Goal: Task Accomplishment & Management: Use online tool/utility

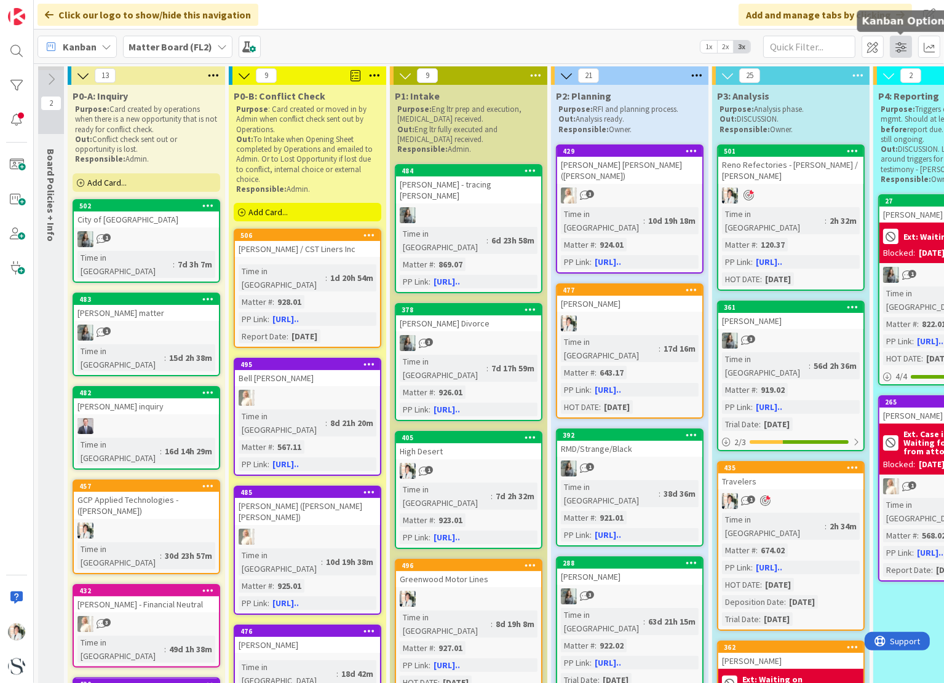
click at [905, 50] on span at bounding box center [901, 47] width 22 height 22
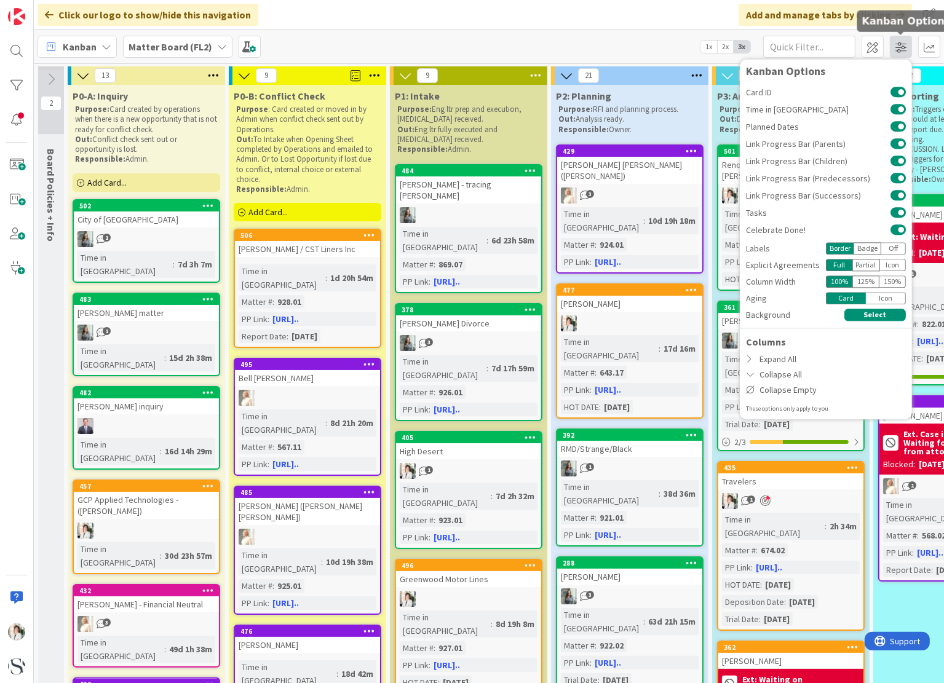
click at [905, 50] on span at bounding box center [901, 47] width 22 height 22
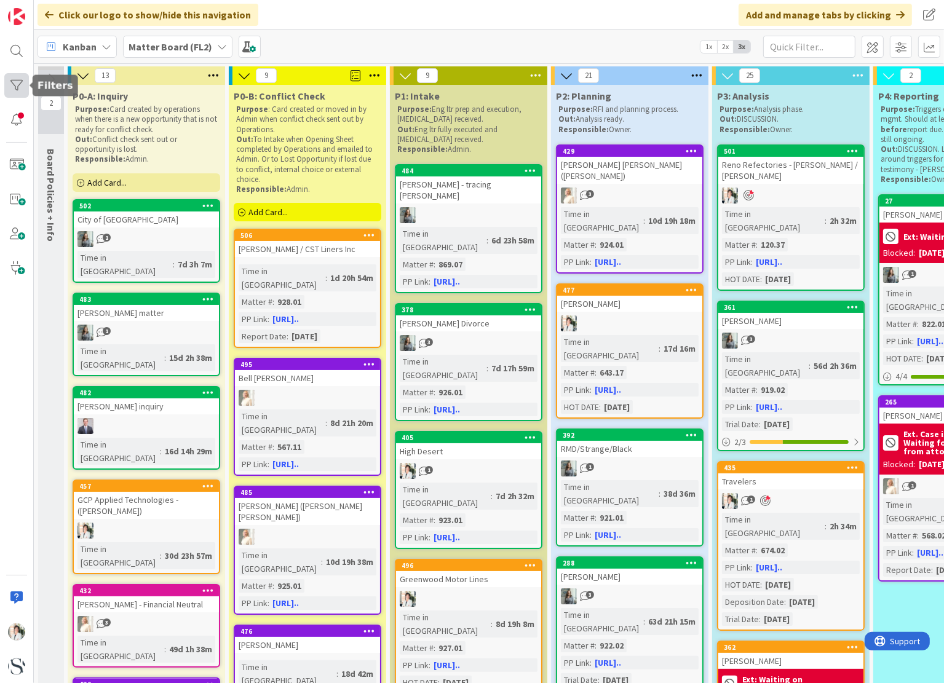
click at [17, 85] on div at bounding box center [16, 85] width 25 height 25
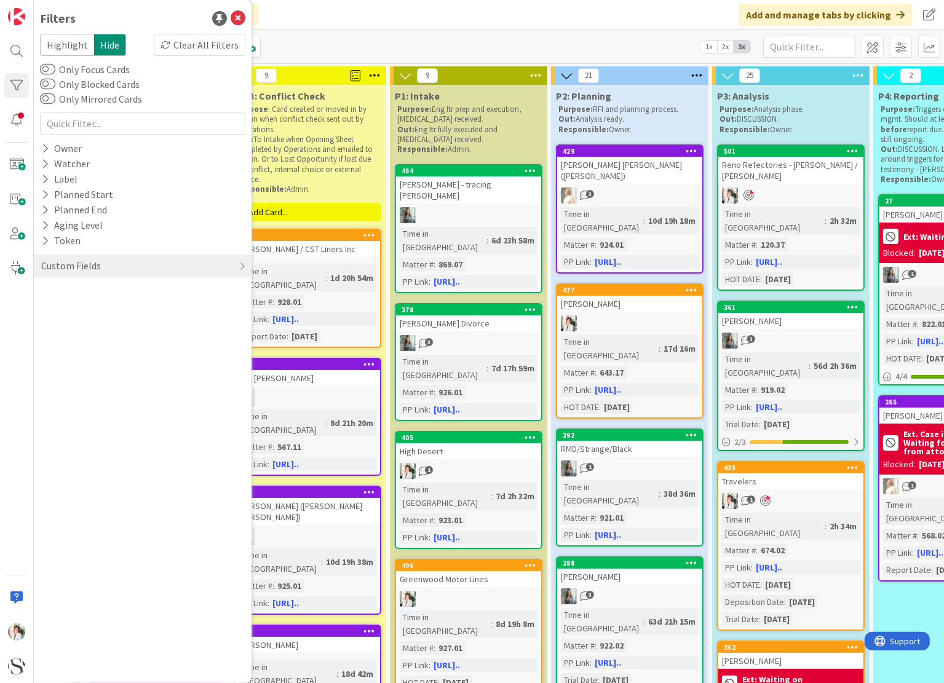
click at [111, 41] on span "Hide" at bounding box center [110, 45] width 32 height 22
click at [186, 269] on div "Custom Fields" at bounding box center [143, 266] width 218 height 23
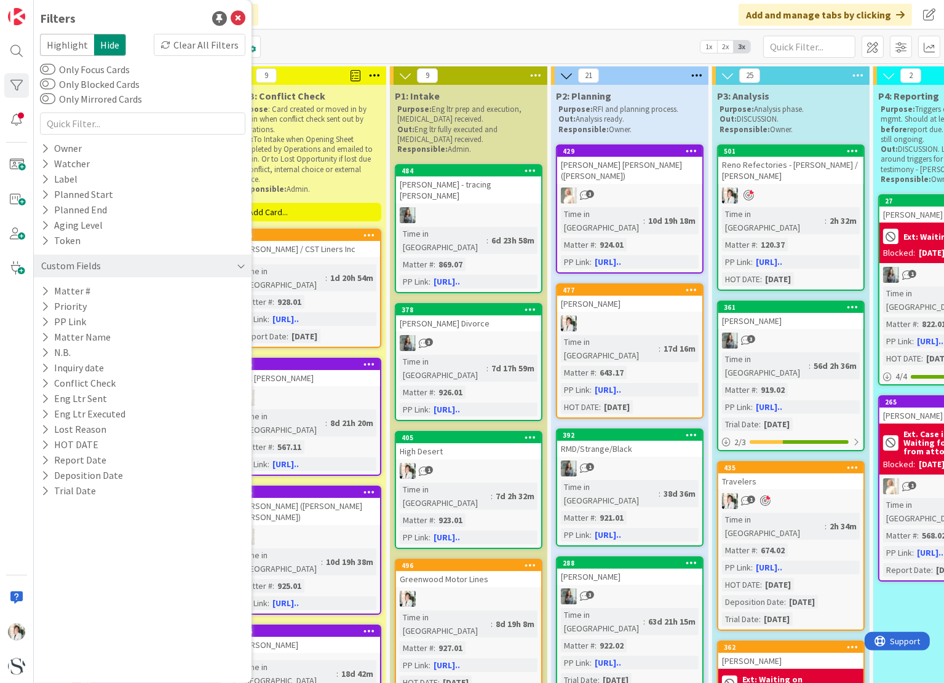
click at [186, 269] on div "Custom Fields" at bounding box center [143, 266] width 218 height 23
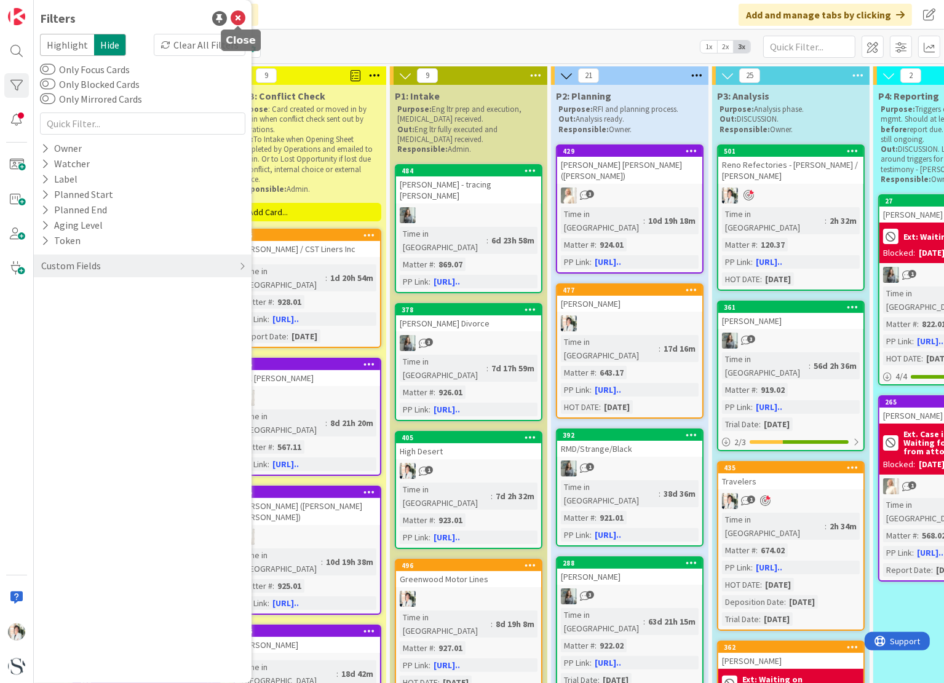
click at [241, 15] on icon at bounding box center [238, 18] width 15 height 15
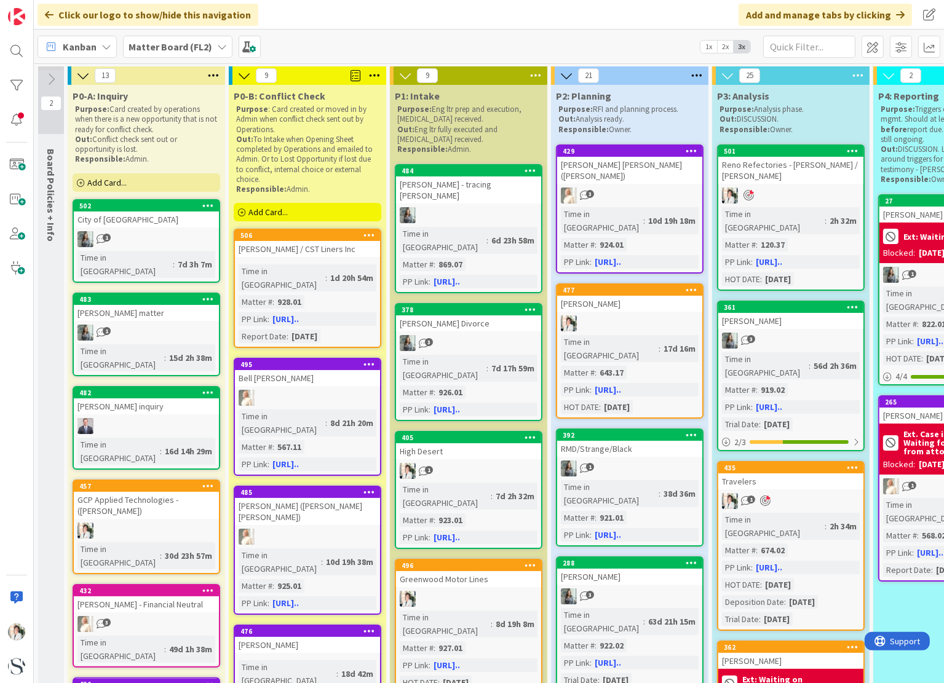
click at [354, 74] on span at bounding box center [356, 75] width 10 height 18
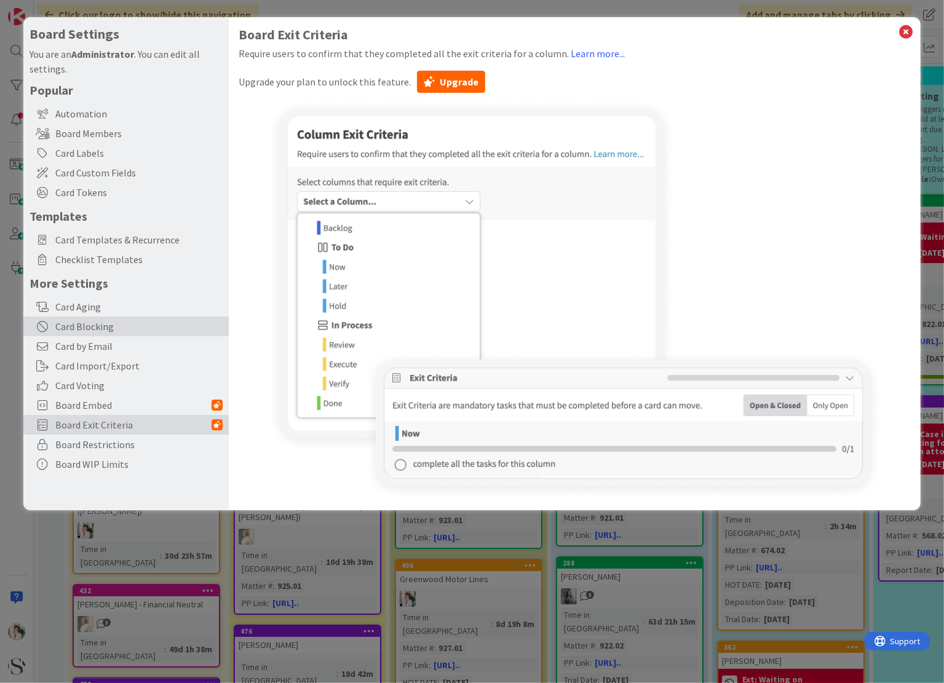
click at [88, 325] on div "Card Blocking" at bounding box center [125, 327] width 205 height 20
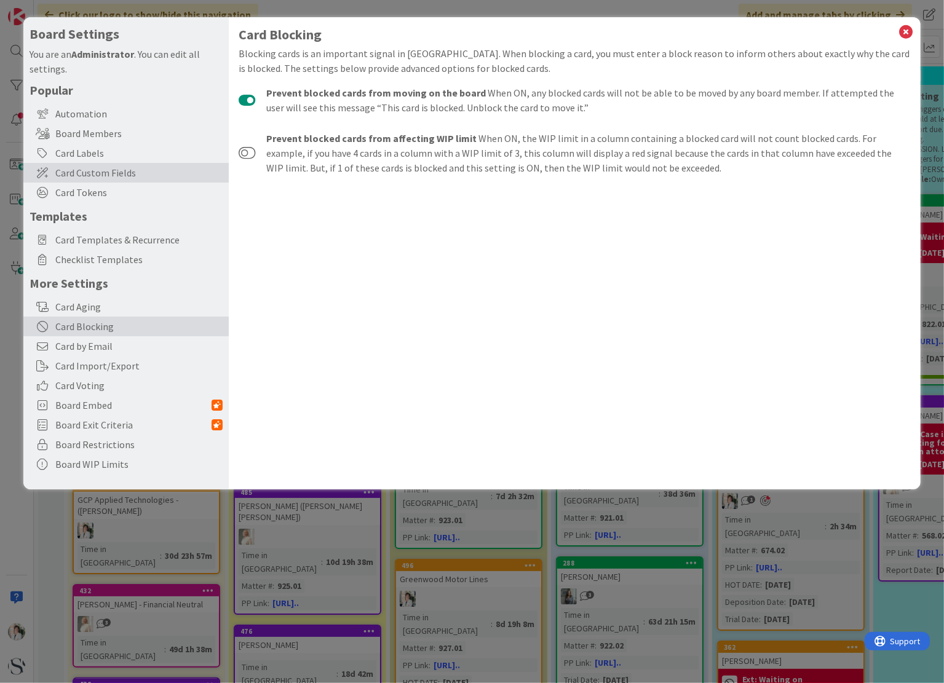
click at [63, 172] on span "Card Custom Fields" at bounding box center [138, 172] width 167 height 15
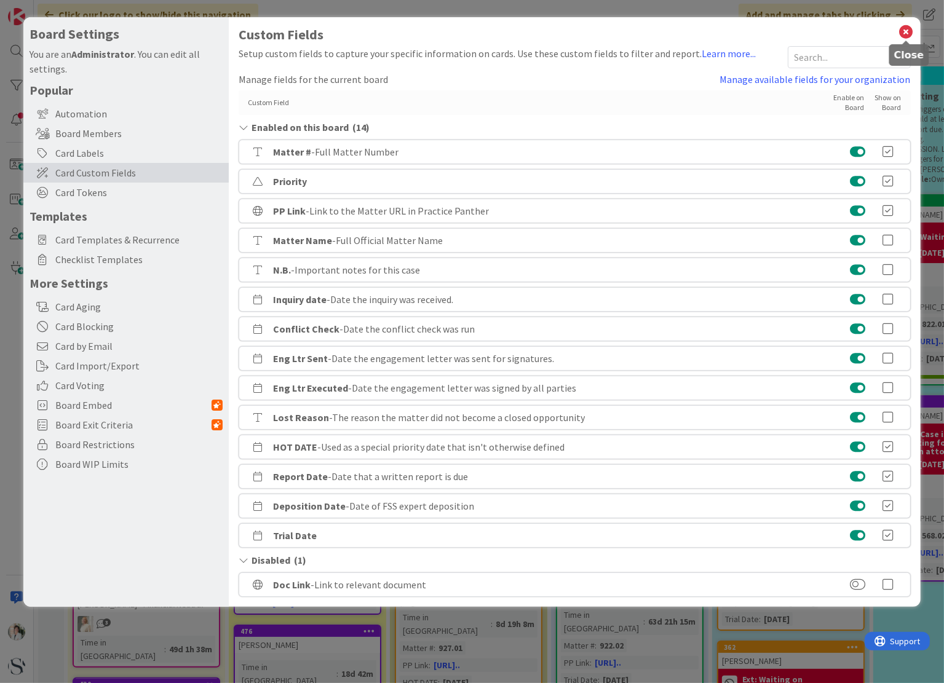
click at [908, 33] on icon at bounding box center [906, 31] width 16 height 17
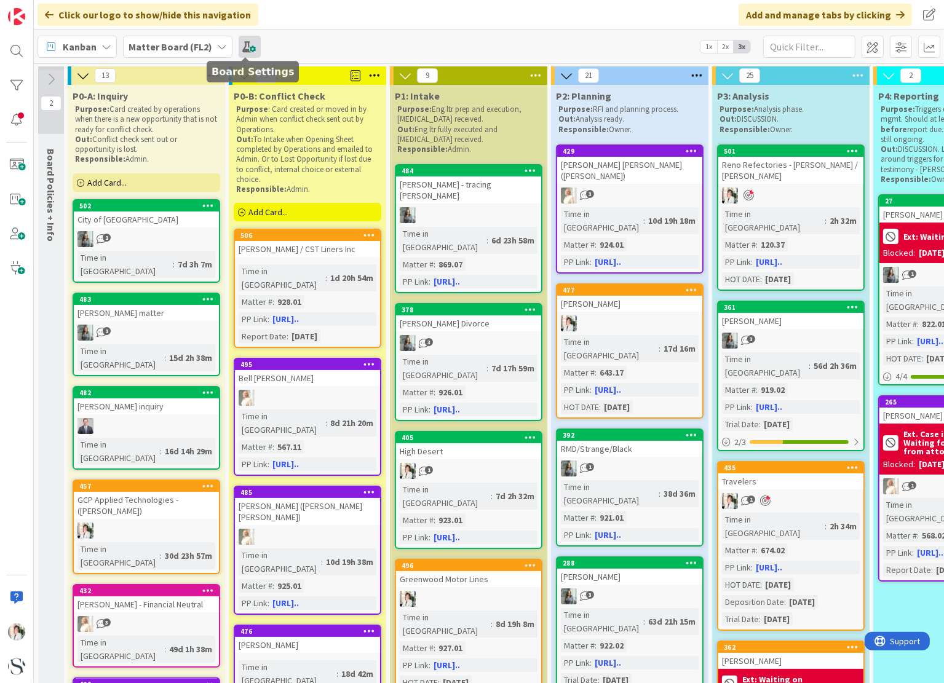
click at [245, 43] on span at bounding box center [250, 47] width 22 height 22
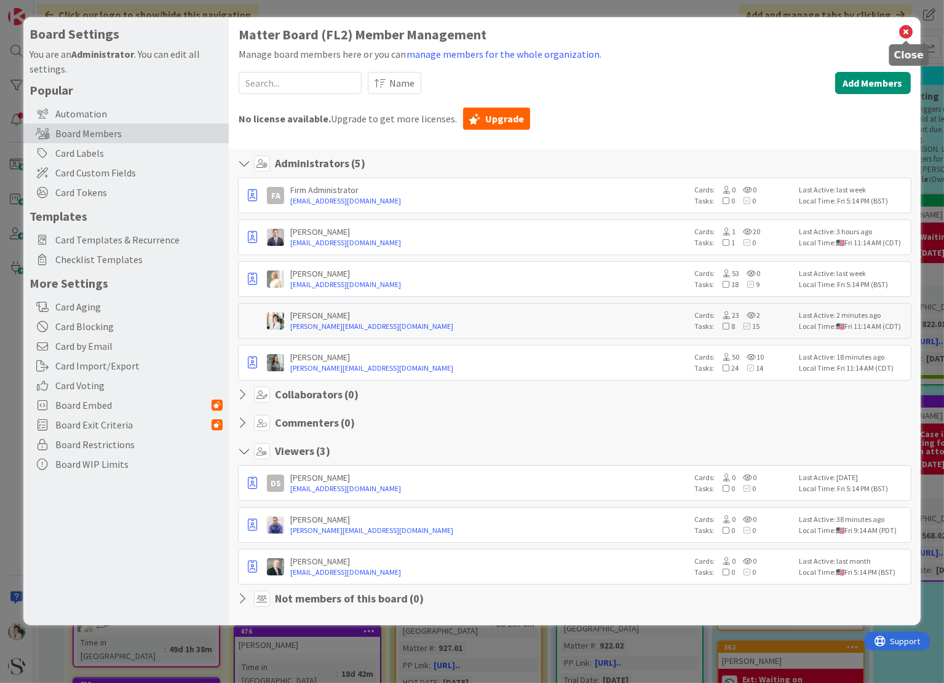
click at [905, 30] on icon at bounding box center [906, 31] width 16 height 17
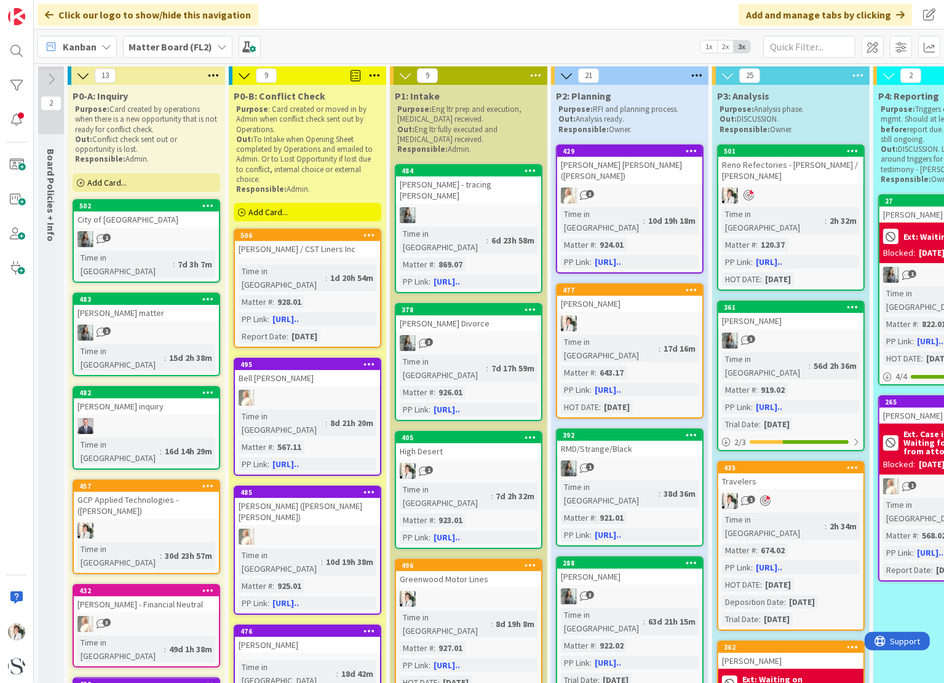
click at [376, 73] on icon at bounding box center [375, 75] width 16 height 18
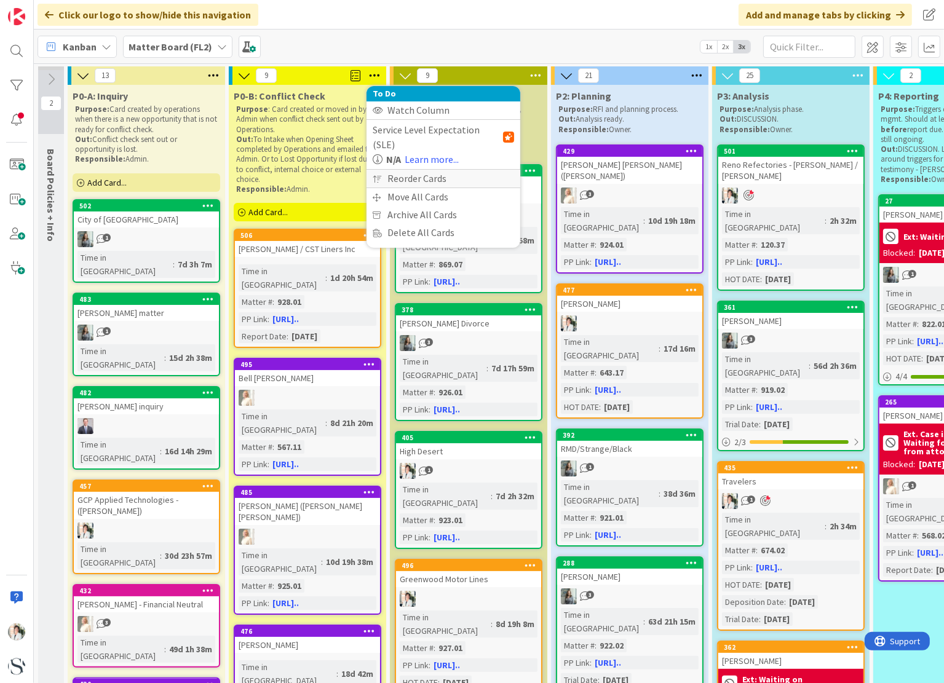
click at [416, 170] on div "Reorder Cards" at bounding box center [444, 179] width 154 height 18
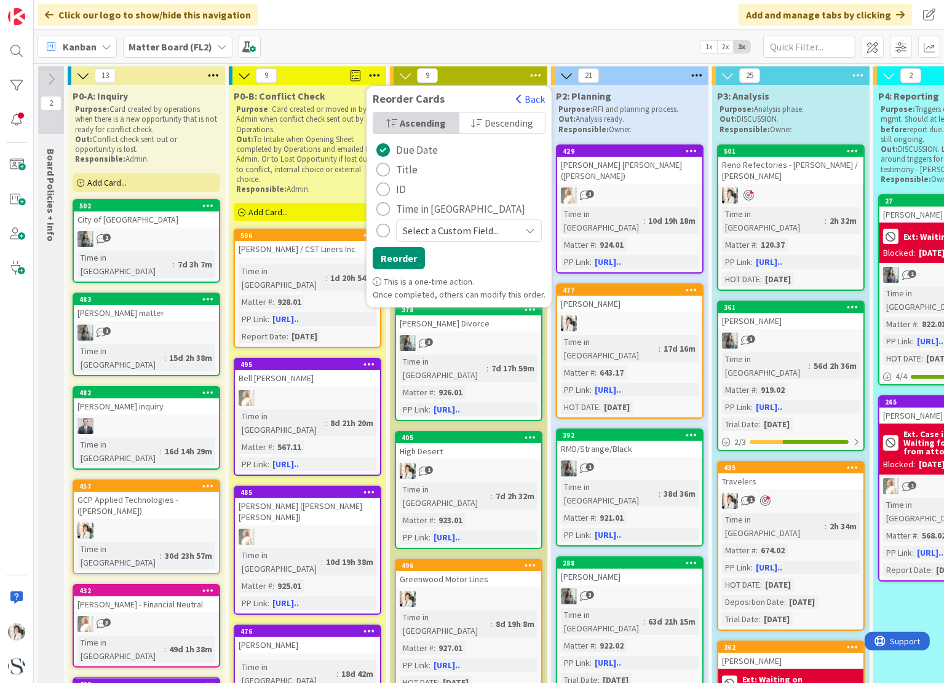
click at [453, 226] on span "Select a Custom Field..." at bounding box center [458, 230] width 111 height 17
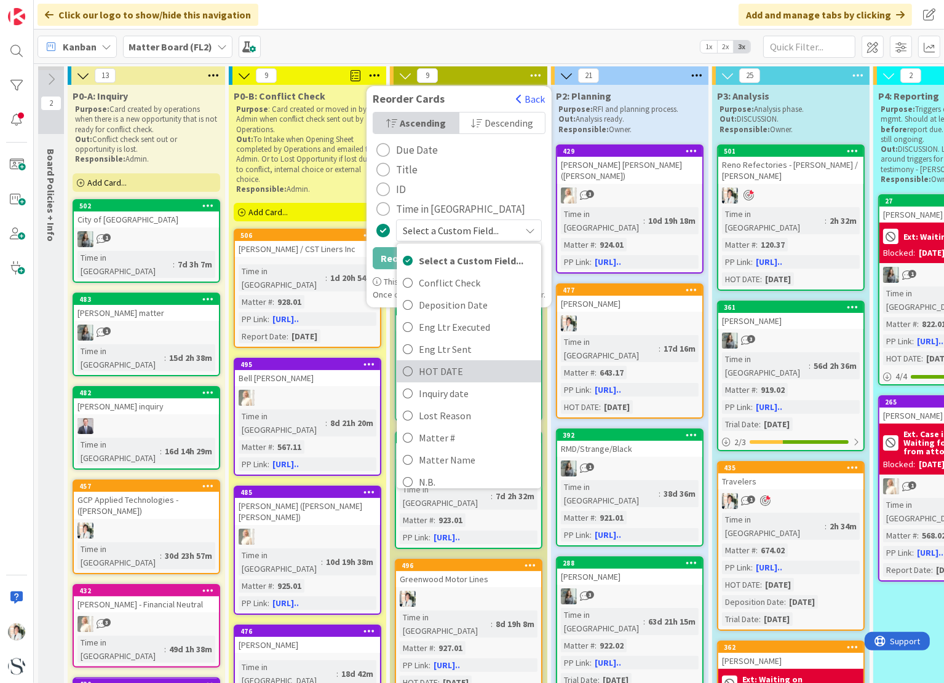
click at [407, 373] on icon "radio" at bounding box center [408, 371] width 10 height 18
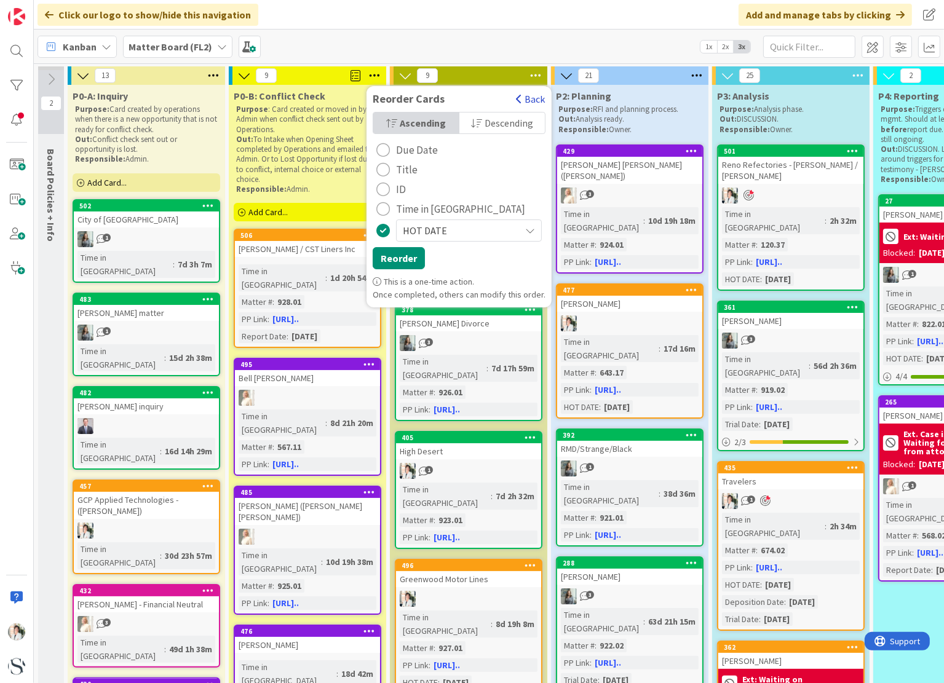
click at [523, 100] on button "Back" at bounding box center [530, 99] width 30 height 14
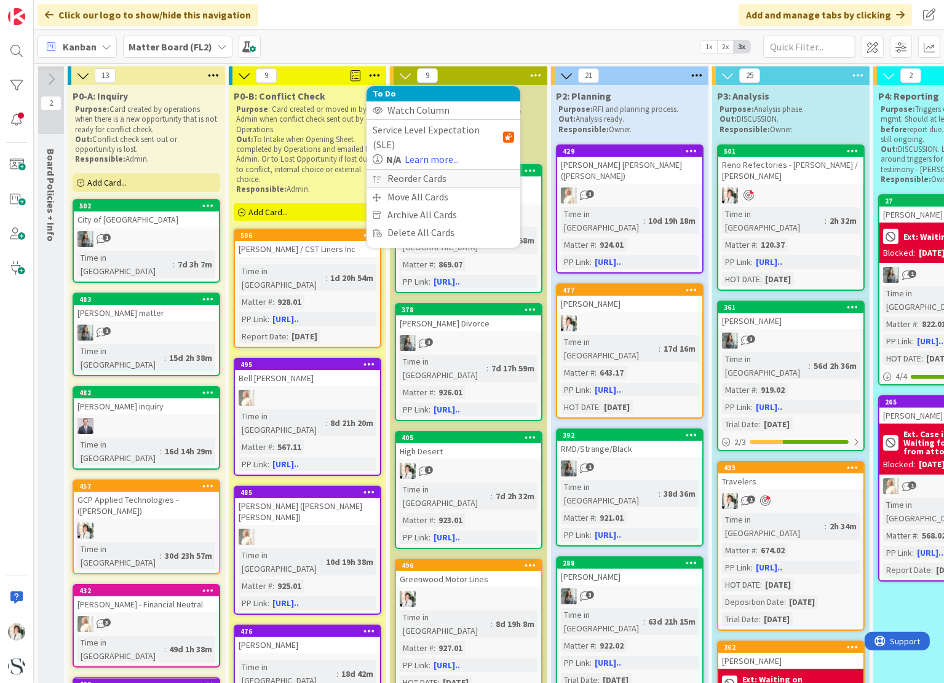
click at [397, 170] on div "Reorder Cards" at bounding box center [444, 179] width 154 height 18
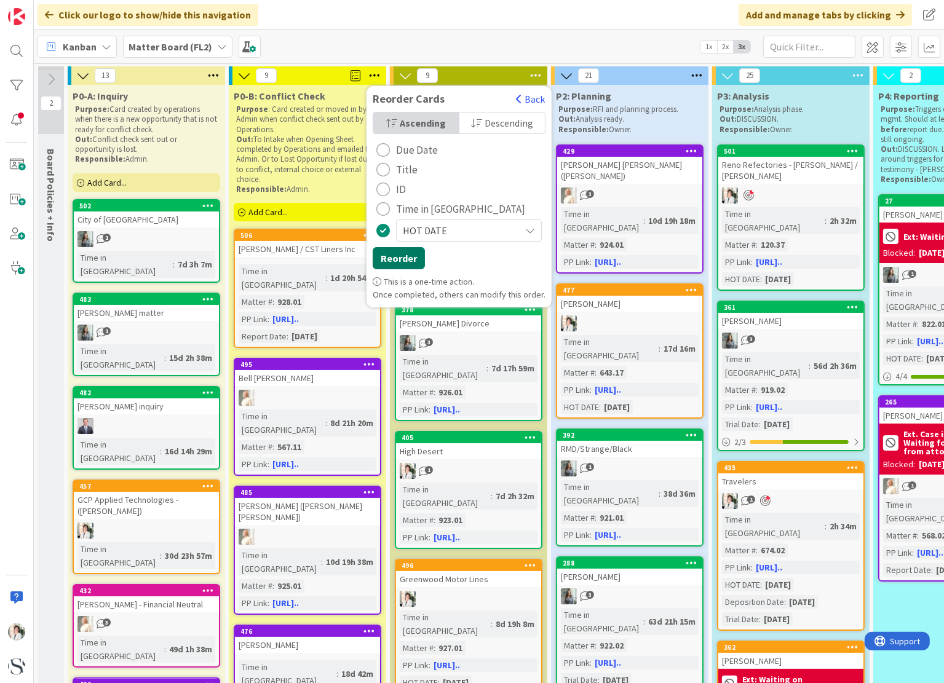
click at [405, 257] on button "Reorder" at bounding box center [399, 258] width 52 height 22
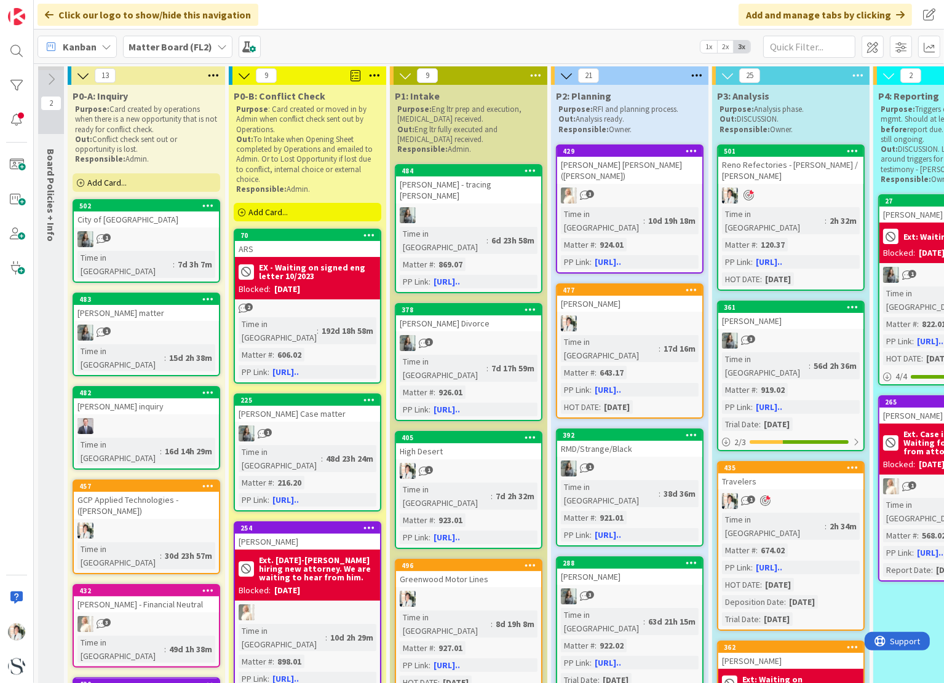
click at [372, 76] on icon at bounding box center [375, 75] width 16 height 18
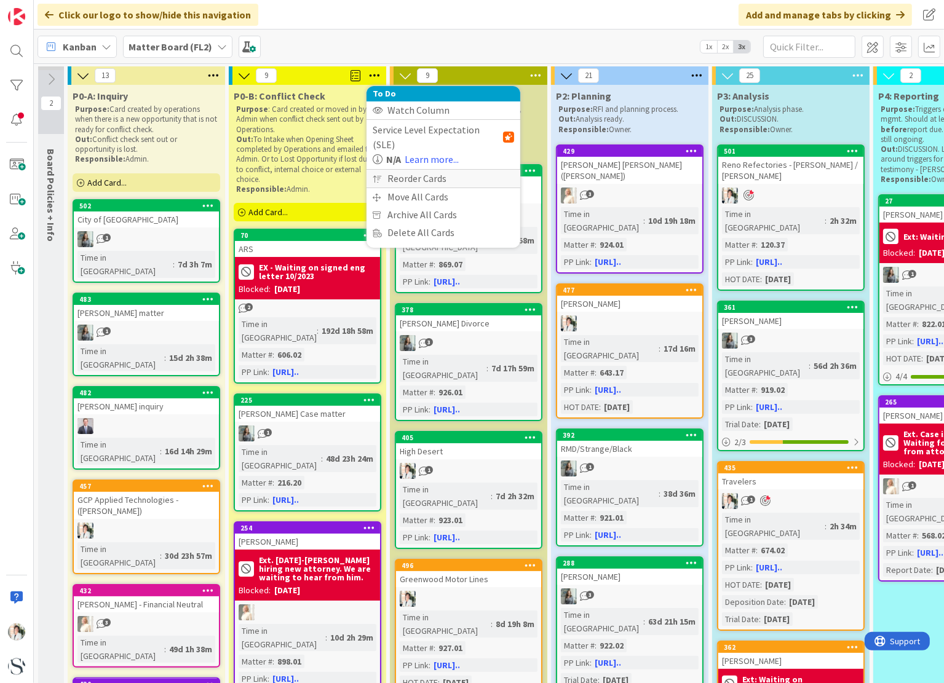
click at [392, 170] on div "Reorder Cards" at bounding box center [444, 179] width 154 height 18
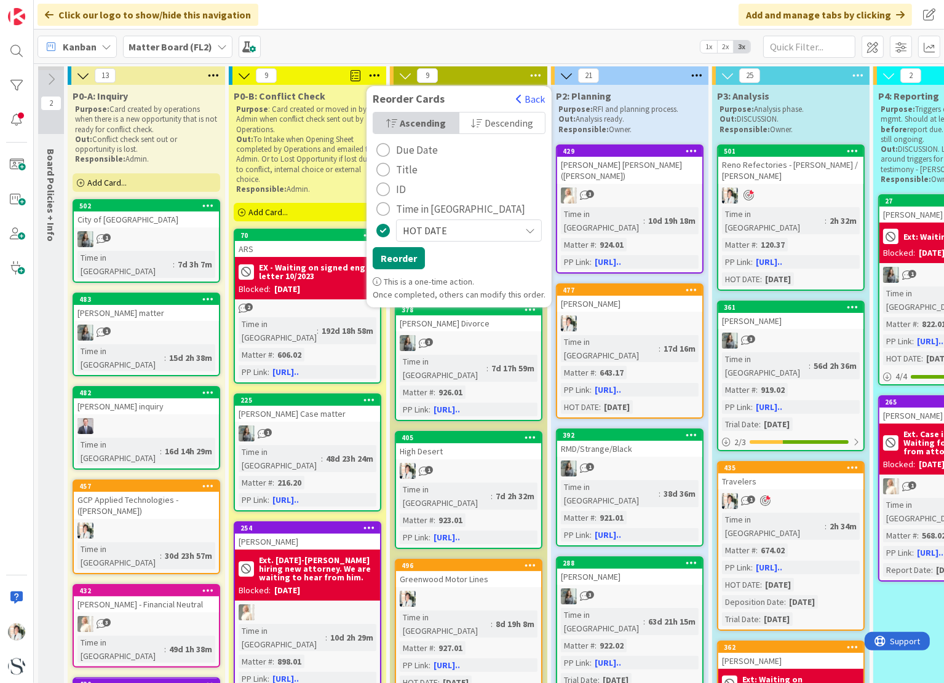
click at [474, 124] on icon at bounding box center [476, 123] width 11 height 10
click at [474, 124] on icon at bounding box center [474, 123] width 11 height 10
click at [405, 260] on button "Reorder" at bounding box center [399, 258] width 52 height 22
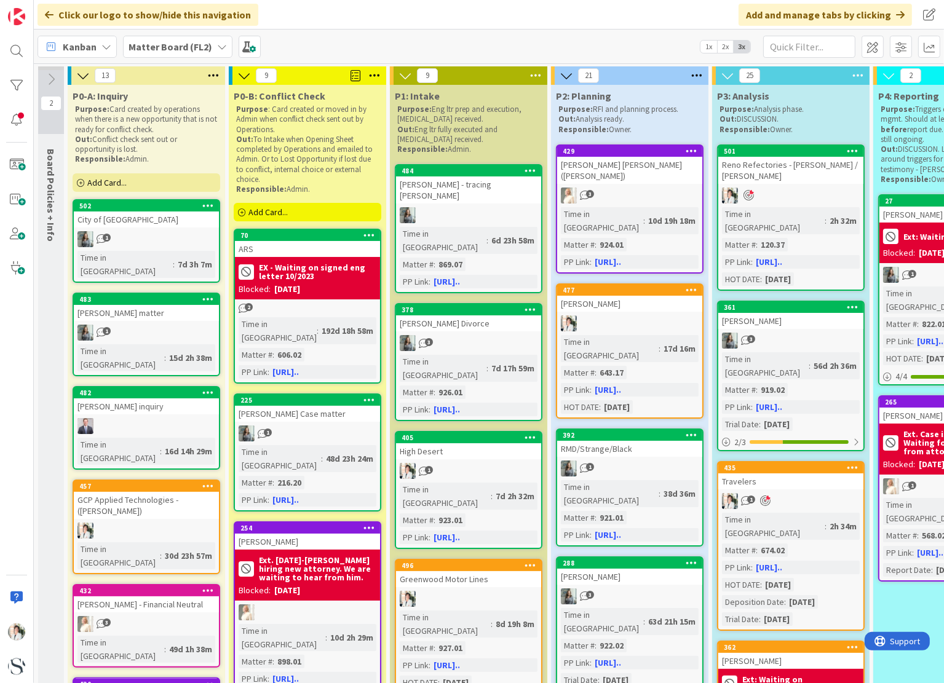
click at [696, 76] on icon at bounding box center [697, 75] width 16 height 18
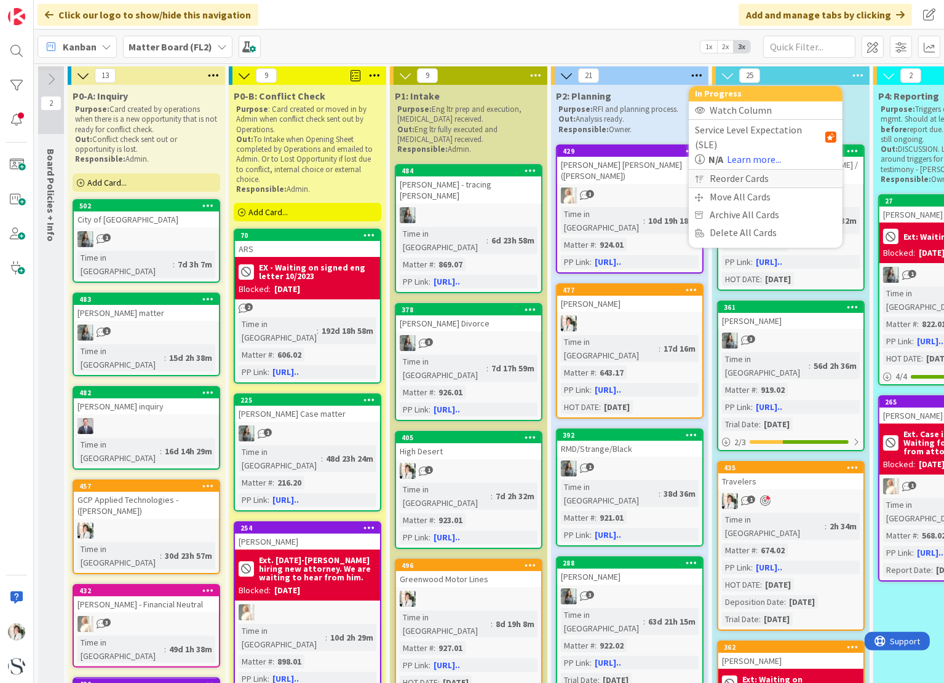
click at [721, 170] on div "Reorder Cards" at bounding box center [766, 179] width 154 height 18
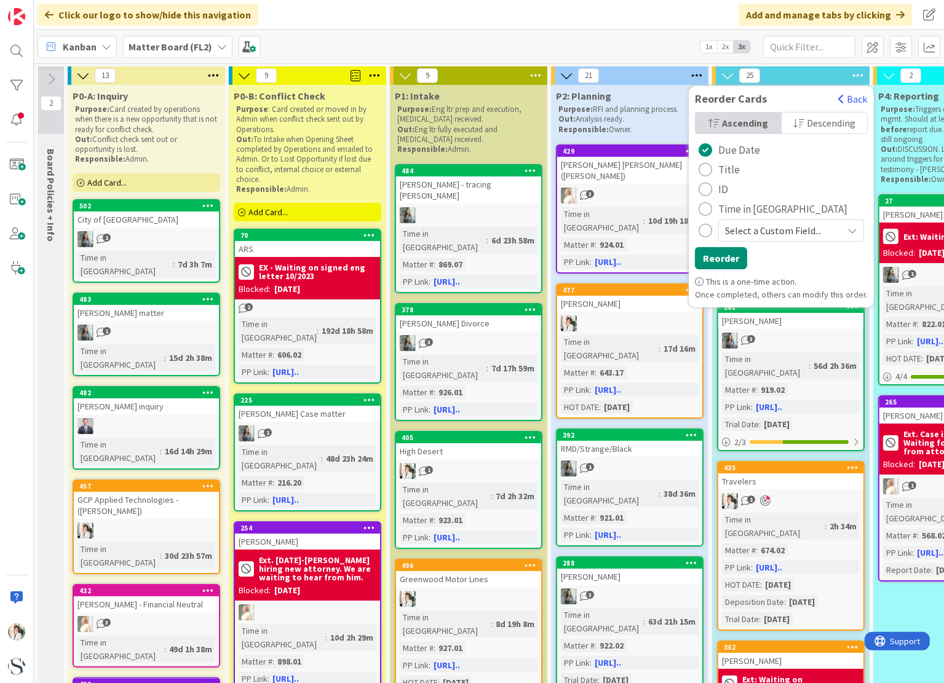
click at [748, 231] on span "Select a Custom Field..." at bounding box center [780, 230] width 111 height 17
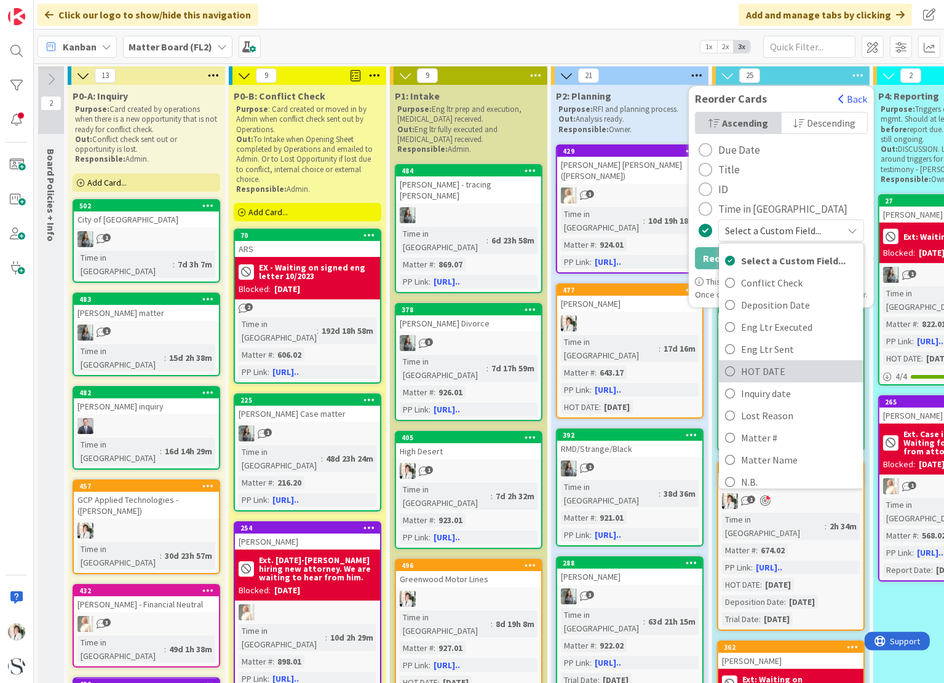
click at [731, 371] on icon "radio" at bounding box center [730, 371] width 10 height 18
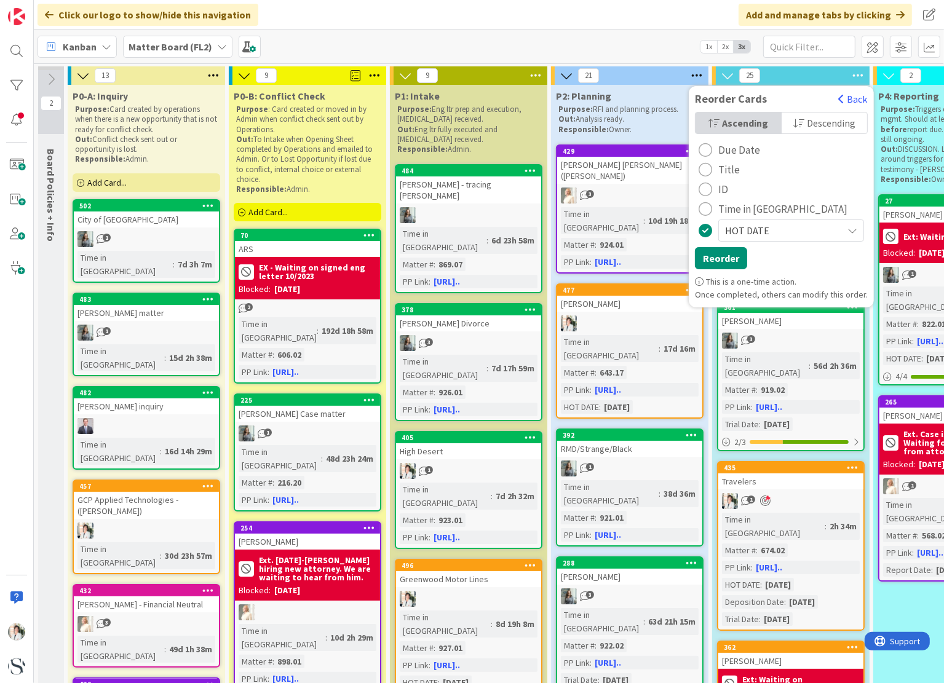
click at [823, 126] on span "Descending" at bounding box center [831, 123] width 49 height 18
click at [724, 258] on button "Reorder" at bounding box center [721, 258] width 52 height 22
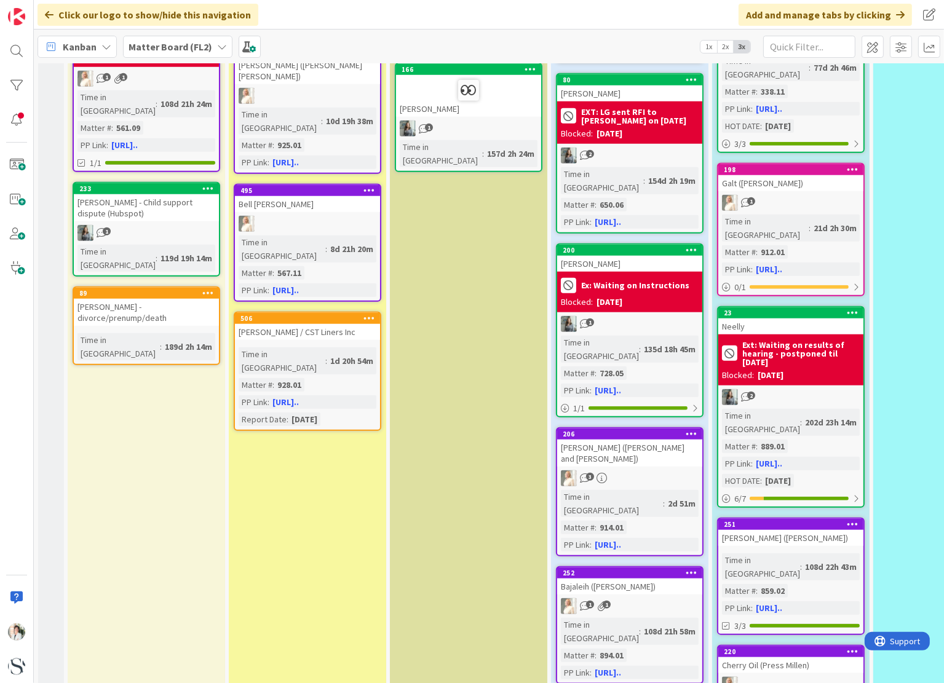
scroll to position [1230, 0]
